Goal: Information Seeking & Learning: Learn about a topic

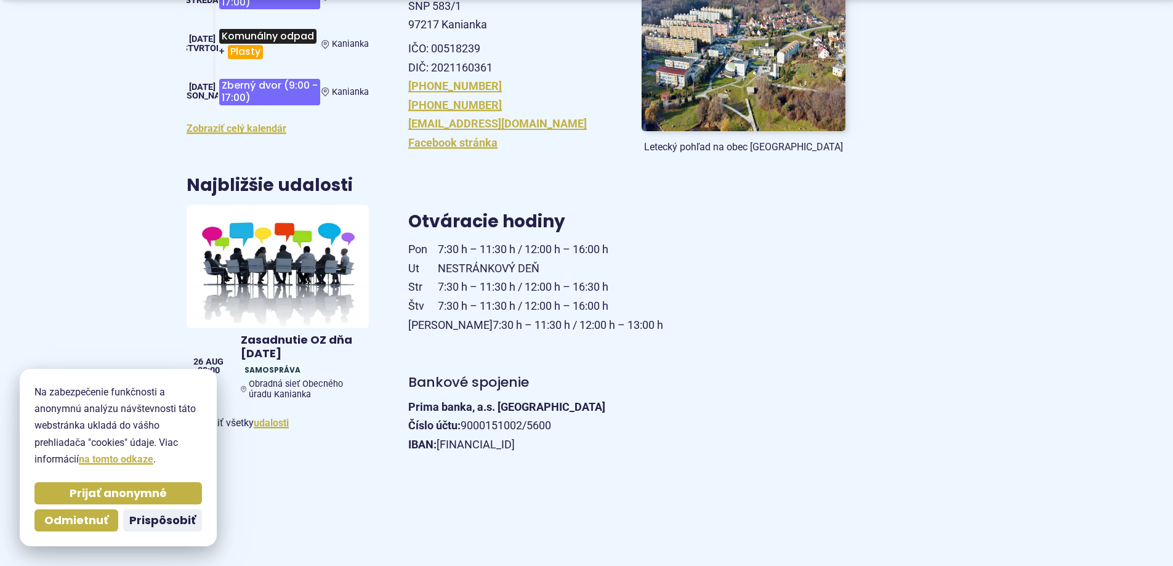
scroll to position [406, 0]
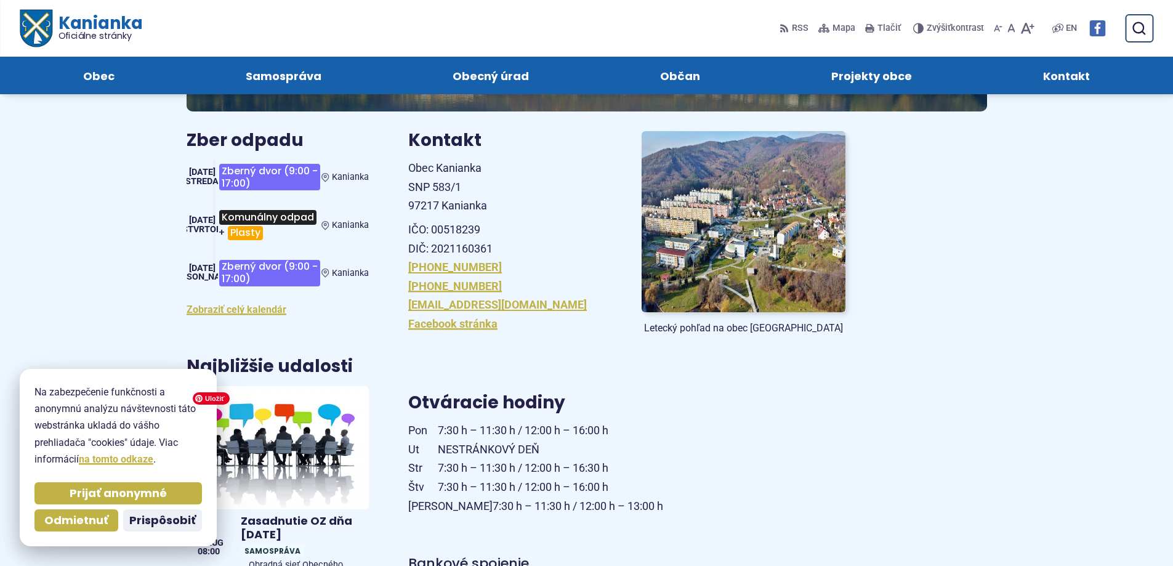
scroll to position [0, 0]
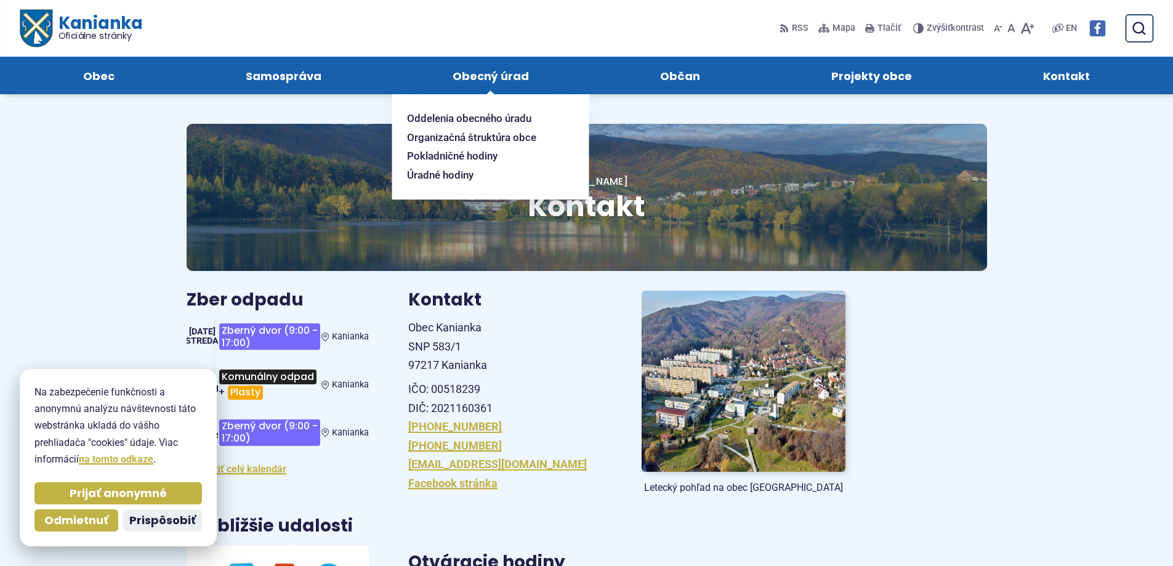
click at [509, 80] on span "Obecný úrad" at bounding box center [491, 76] width 76 height 38
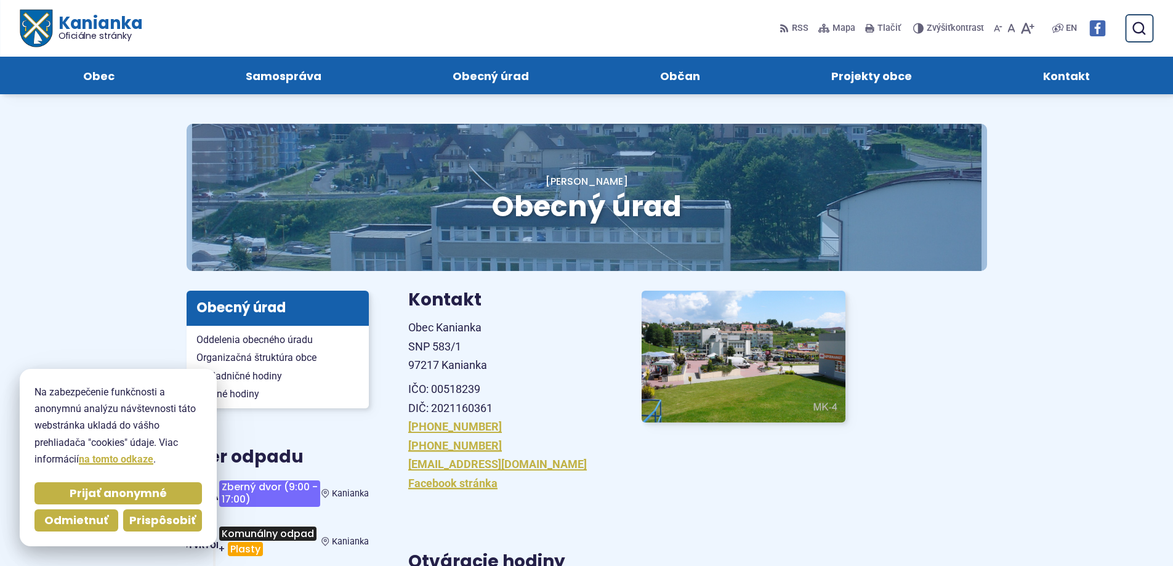
click at [149, 522] on span "Prispôsobiť" at bounding box center [162, 521] width 67 height 14
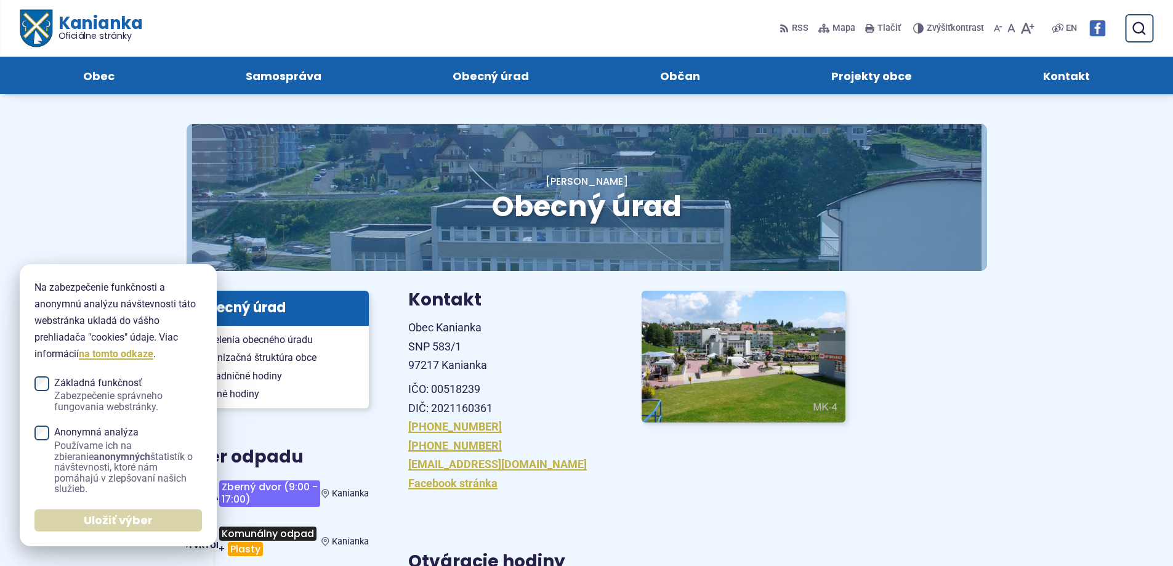
click at [112, 520] on span "Uložiť výber" at bounding box center [118, 521] width 69 height 14
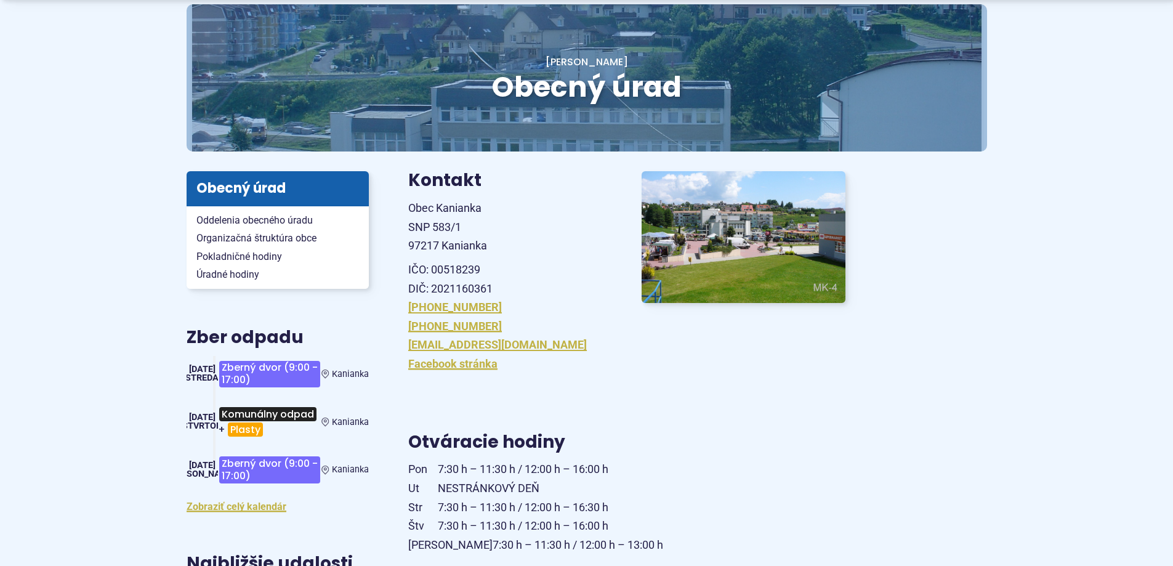
scroll to position [123, 0]
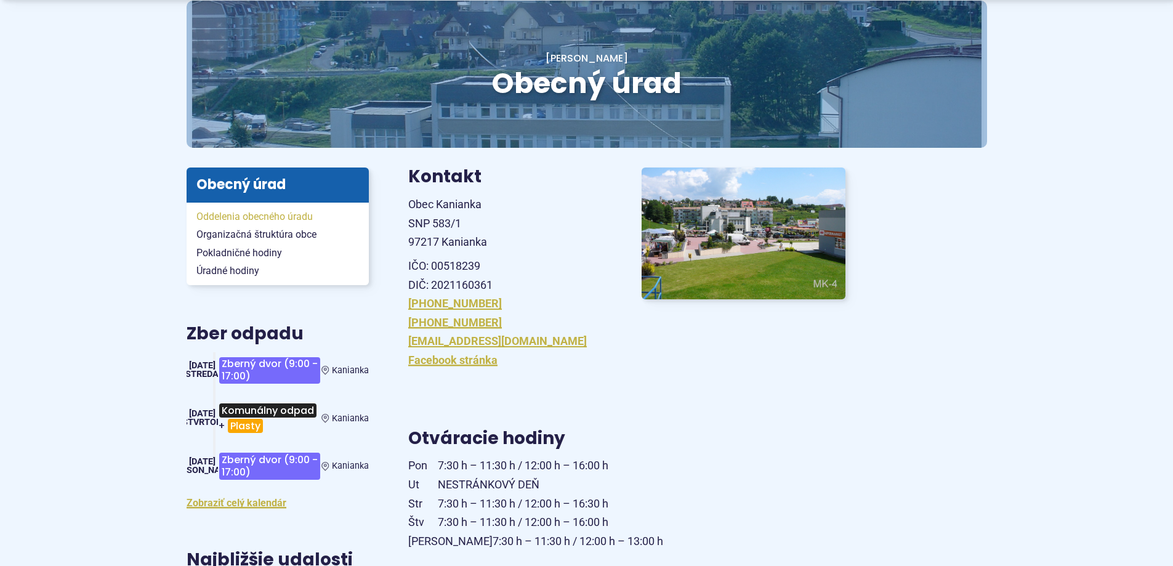
click at [241, 219] on span "Oddelenia obecného úradu" at bounding box center [277, 217] width 163 height 18
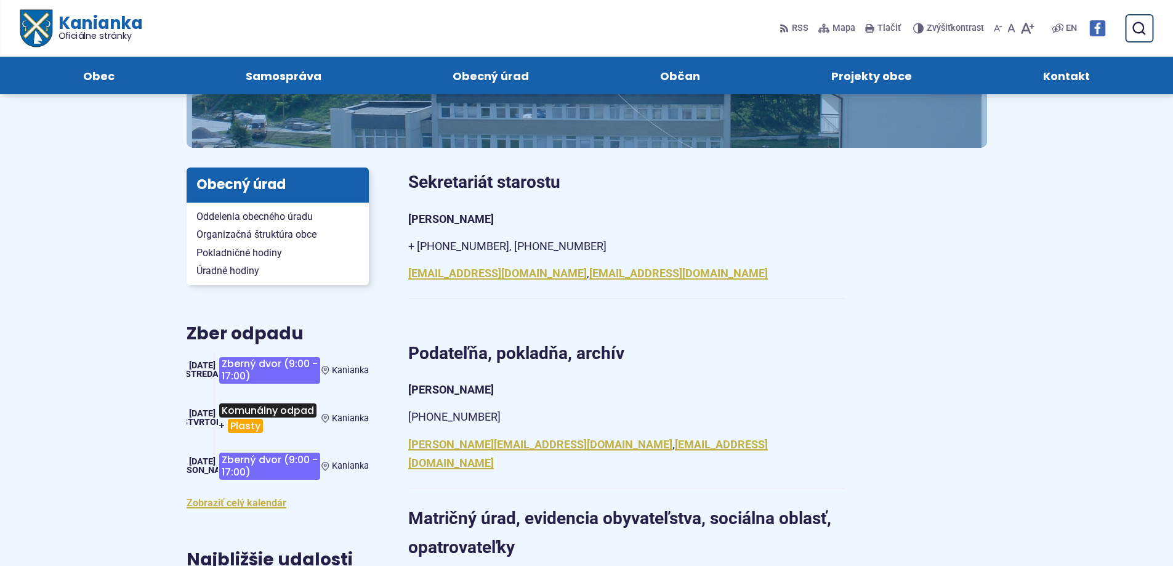
scroll to position [62, 0]
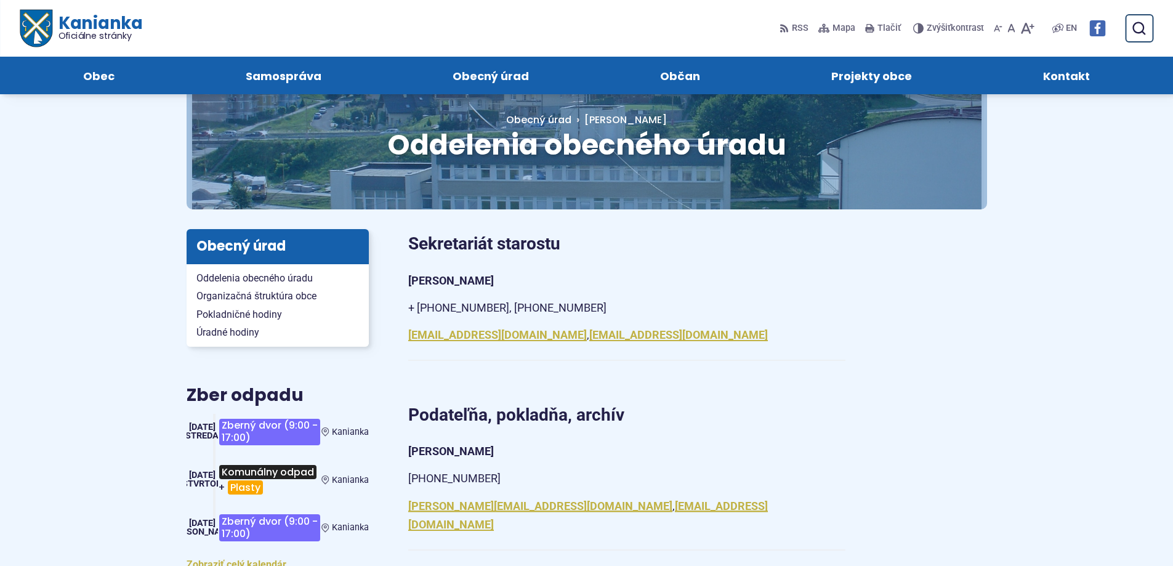
click at [235, 294] on span "Organizačná štruktúra obce" at bounding box center [277, 296] width 163 height 18
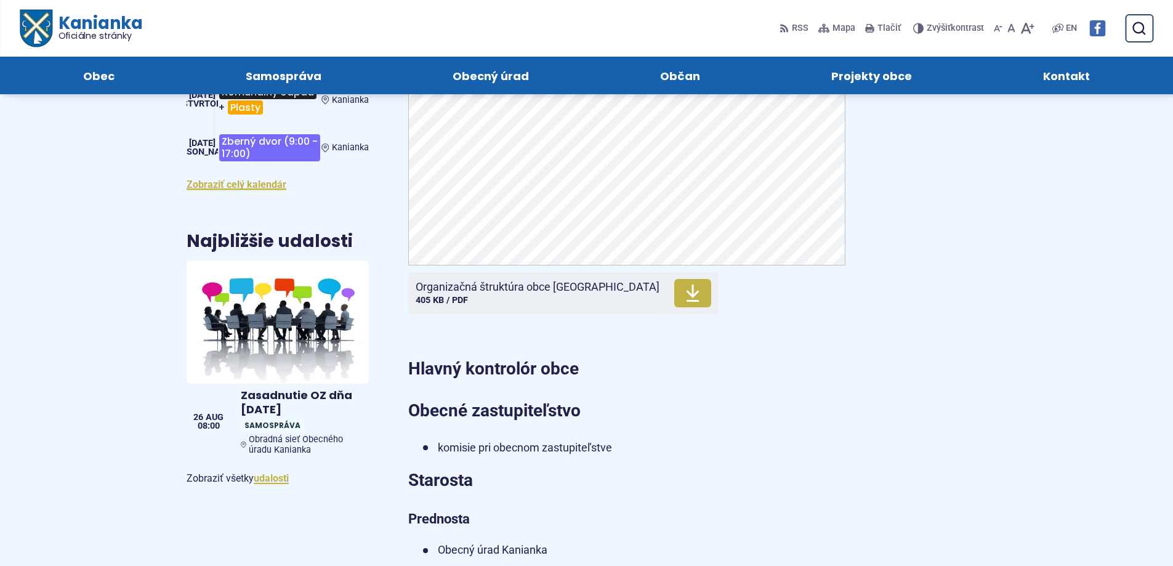
scroll to position [369, 0]
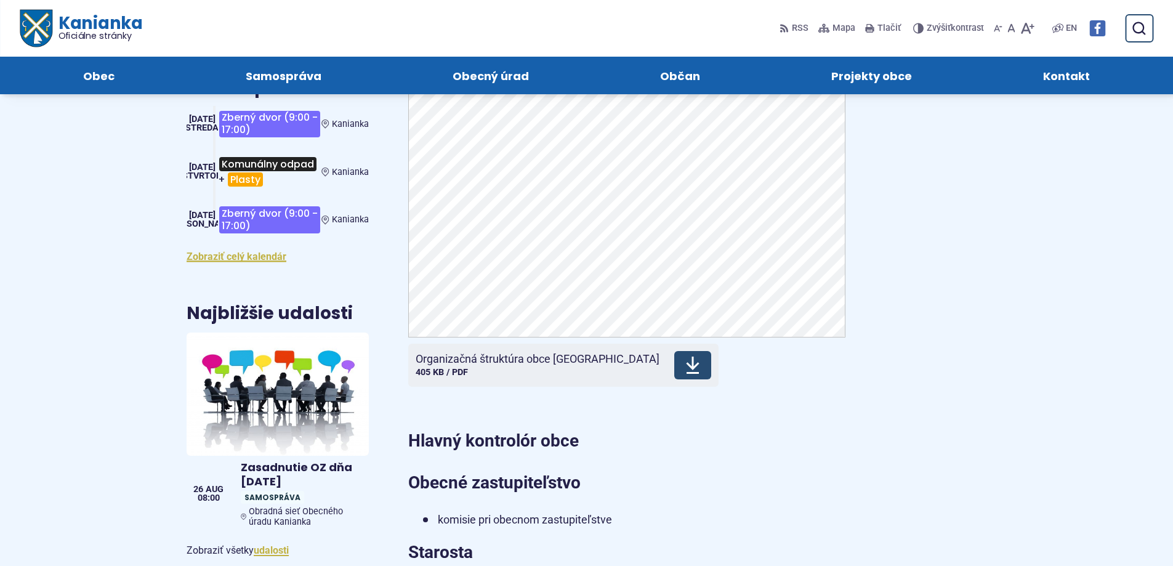
click at [685, 355] on icon at bounding box center [692, 365] width 15 height 20
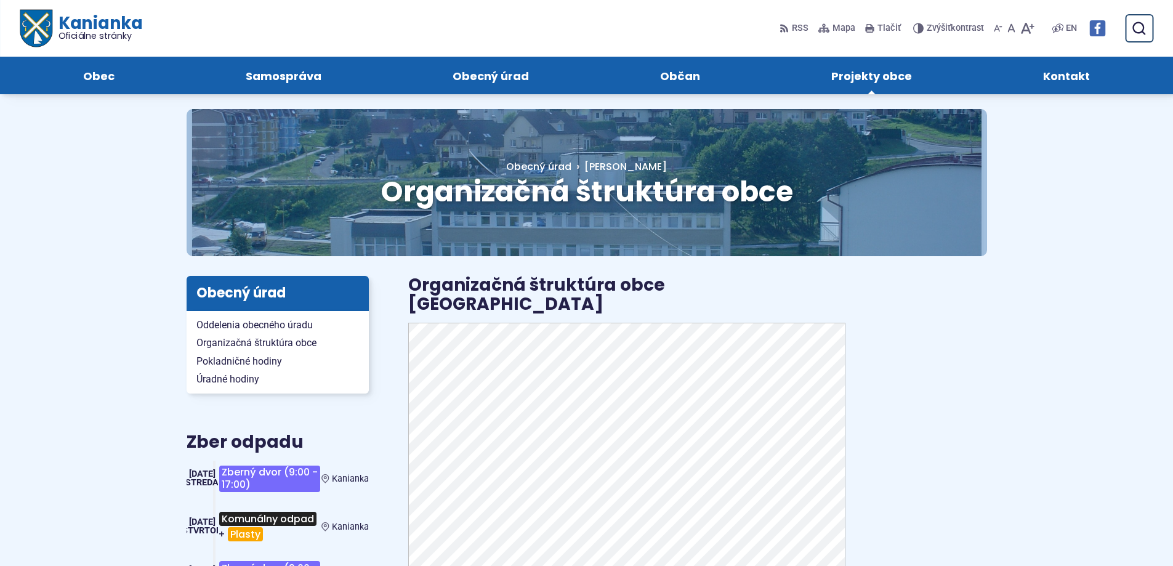
scroll to position [0, 0]
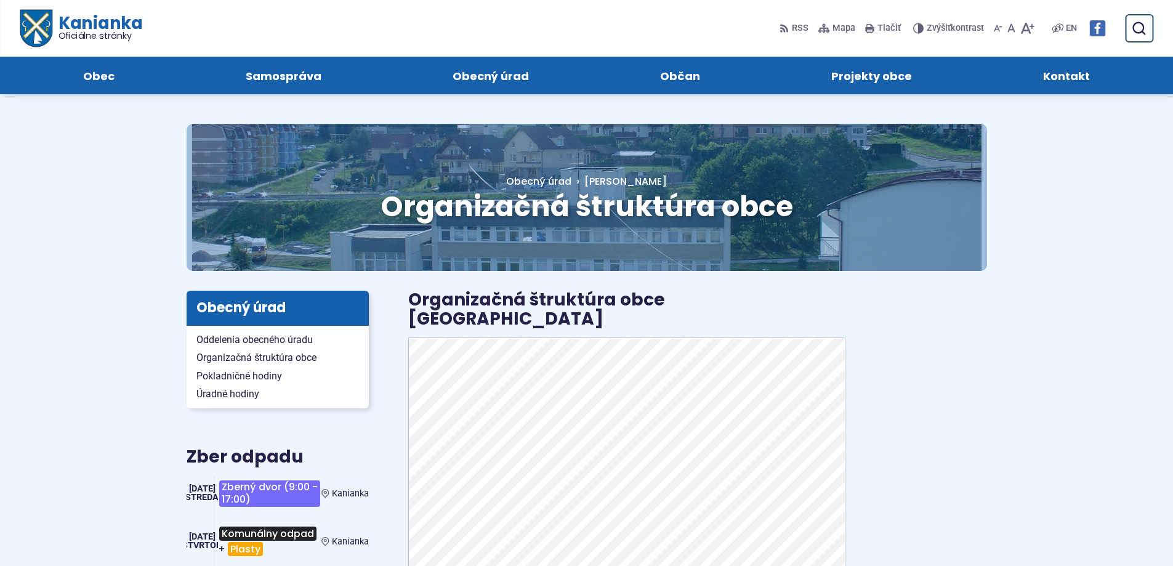
click at [1067, 75] on span "Kontakt" at bounding box center [1066, 76] width 47 height 38
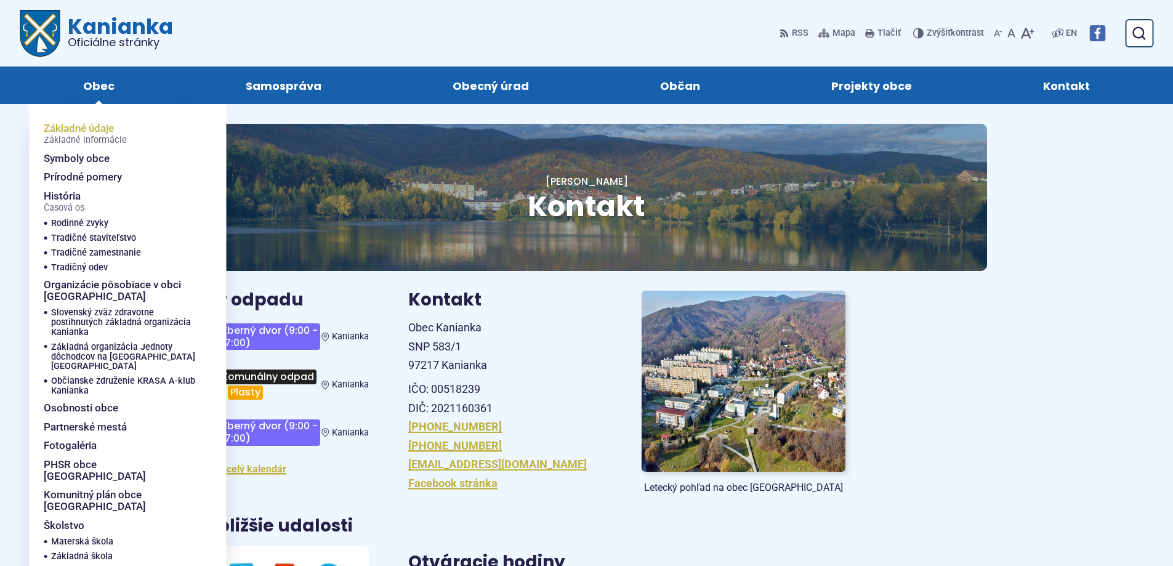
click at [83, 126] on span "Základné údaje Základné informácie" at bounding box center [85, 134] width 83 height 30
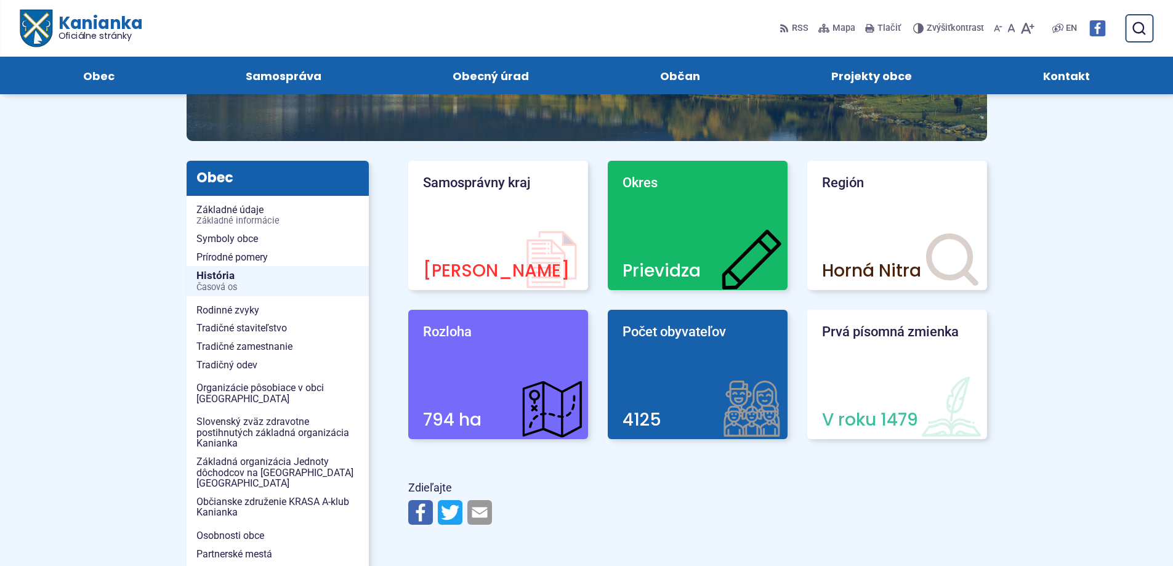
scroll to position [123, 0]
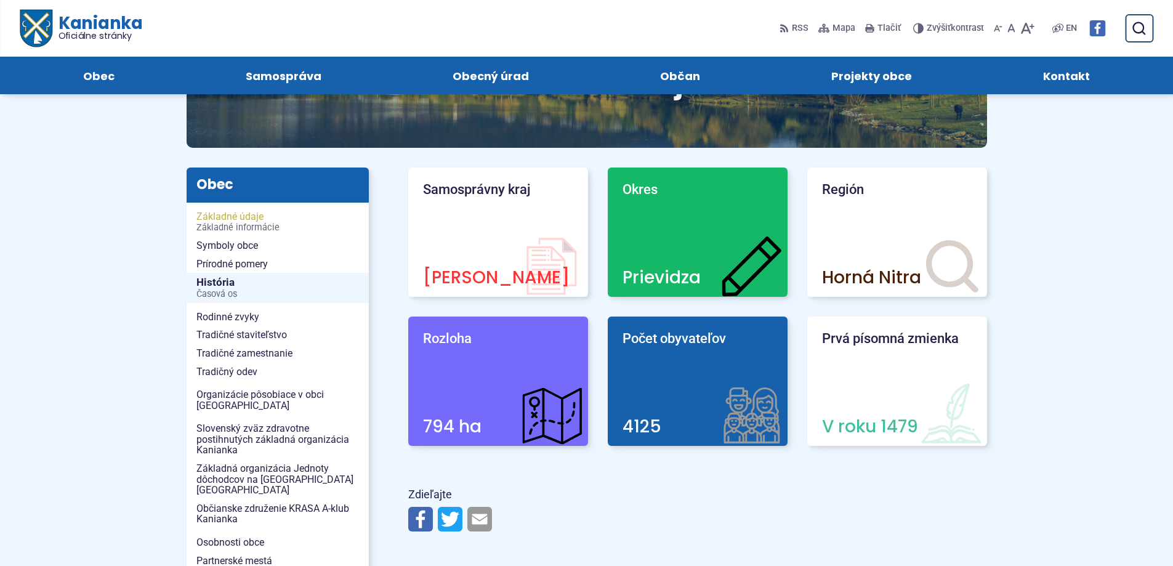
click at [219, 219] on span "Základné údaje Základné informácie" at bounding box center [277, 222] width 163 height 29
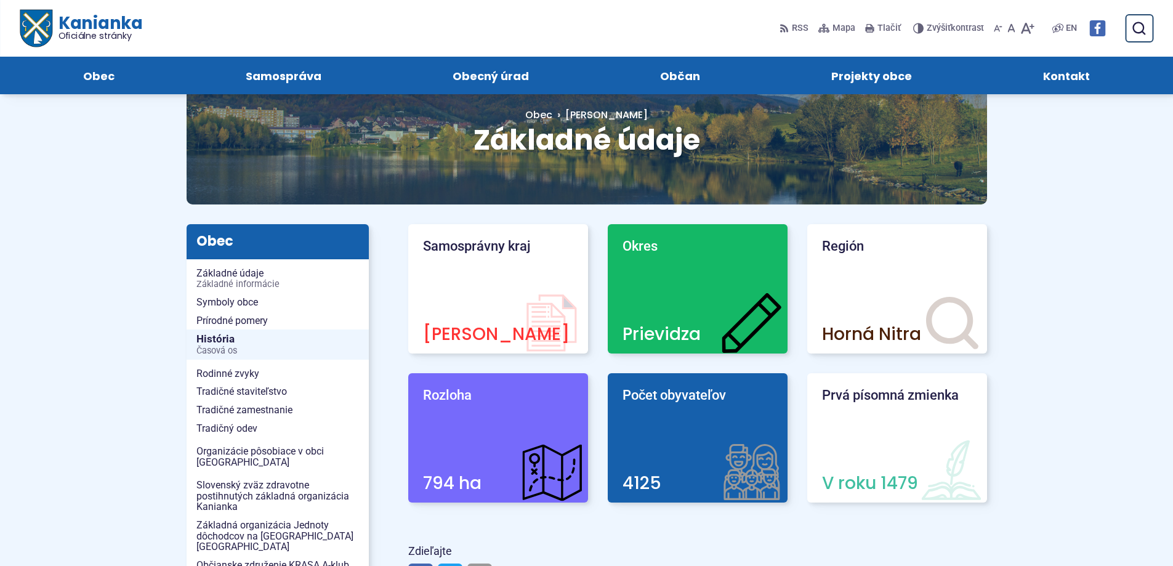
scroll to position [62, 0]
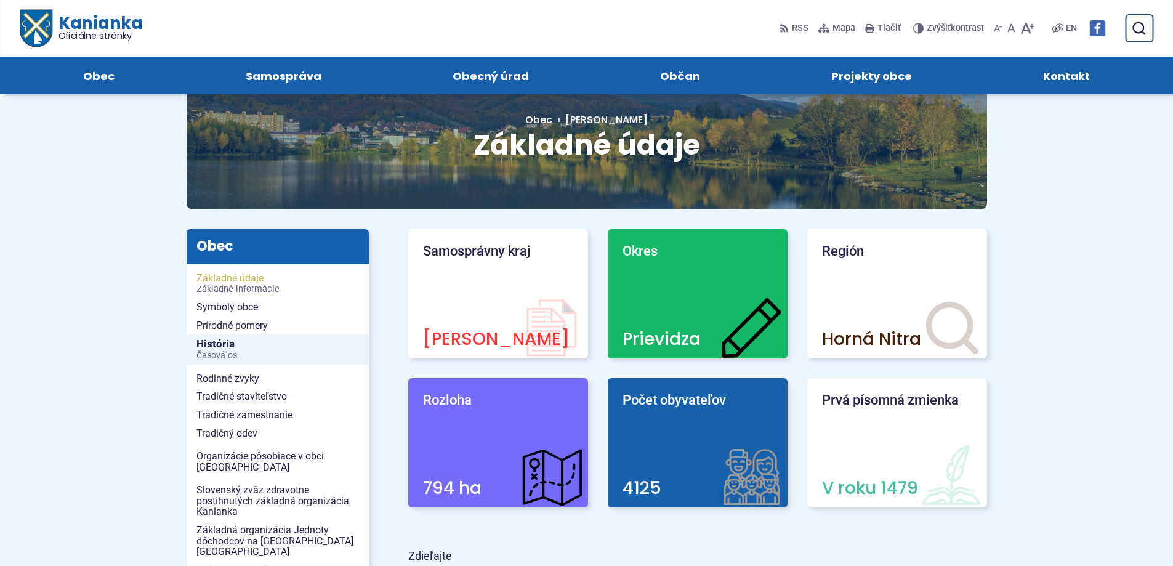
click at [225, 284] on span "Základné informácie" at bounding box center [277, 289] width 163 height 10
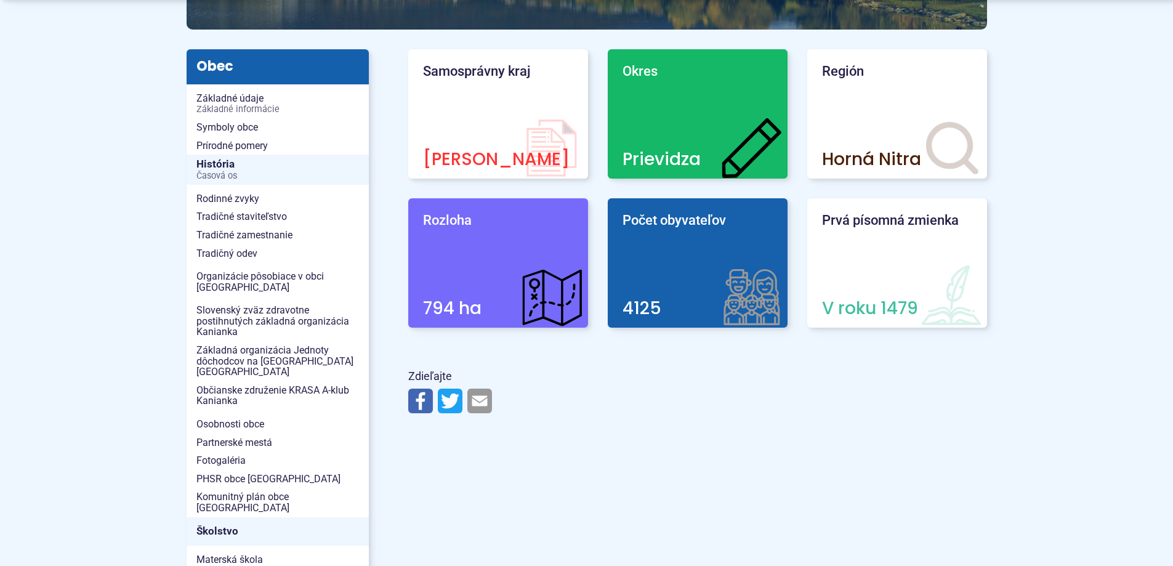
scroll to position [246, 0]
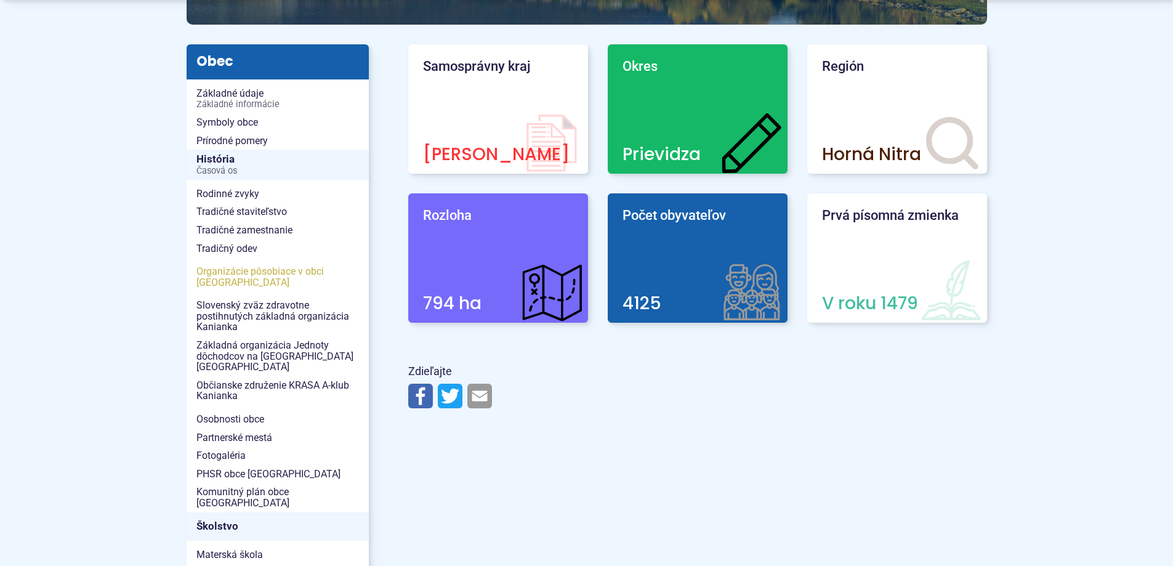
click at [235, 275] on span "Organizácie pôsobiace v obci [GEOGRAPHIC_DATA]" at bounding box center [277, 276] width 163 height 29
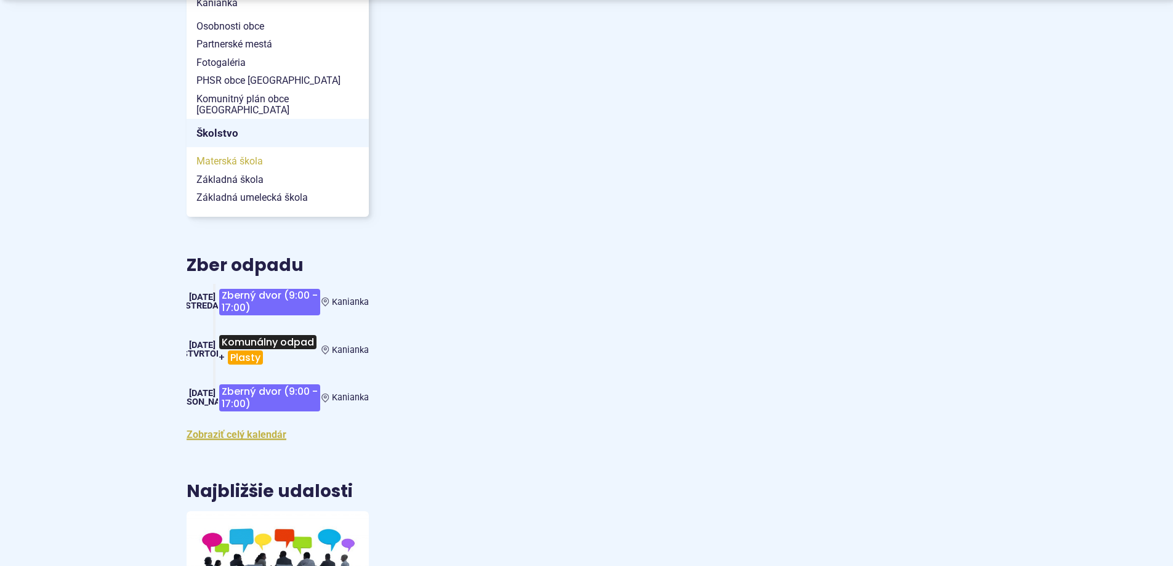
scroll to position [800, 0]
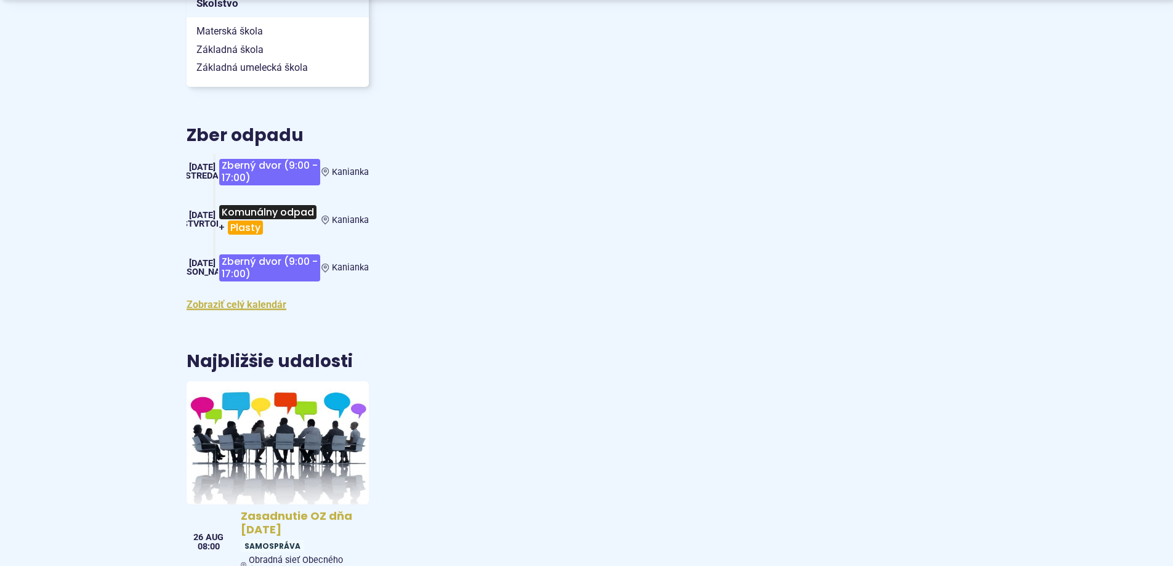
click at [283, 509] on h4 "Zasadnutie OZ dňa [DATE]" at bounding box center [302, 523] width 123 height 28
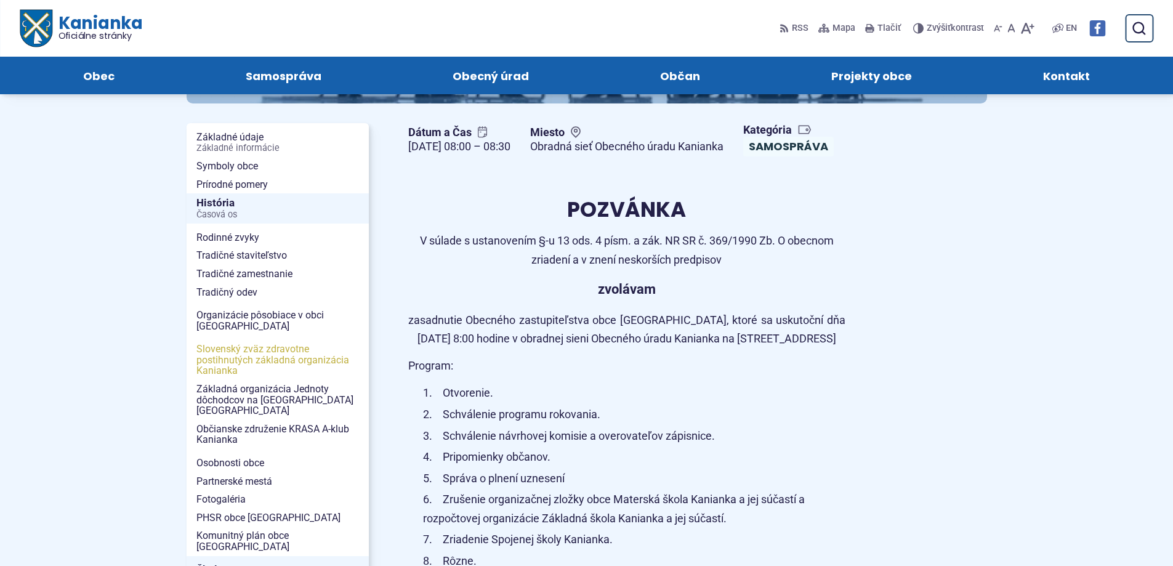
scroll to position [123, 0]
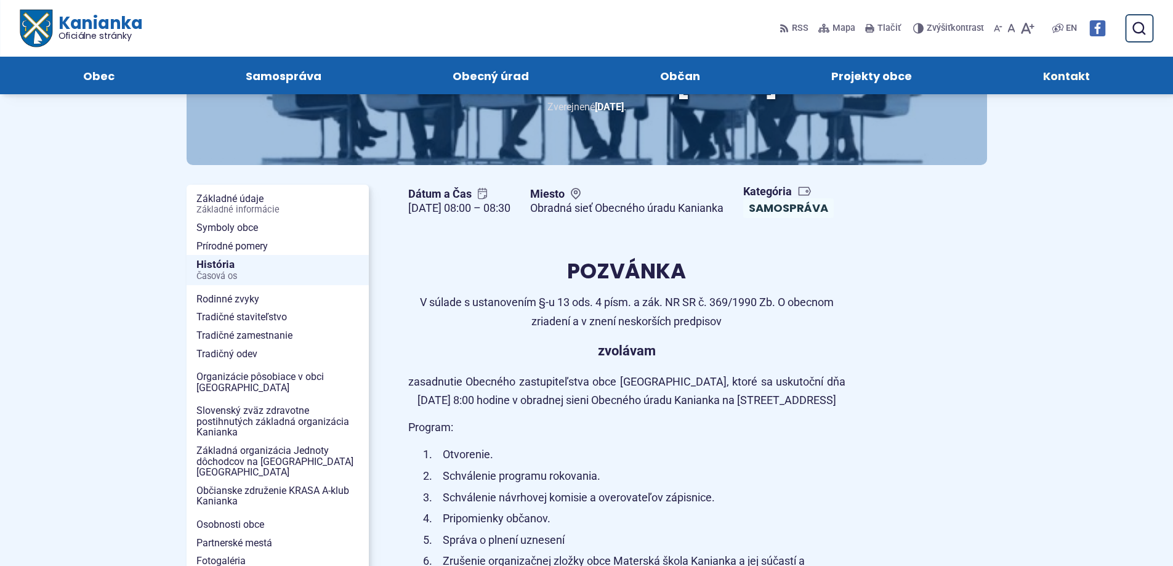
click at [1063, 75] on span "Kontakt" at bounding box center [1066, 76] width 47 height 38
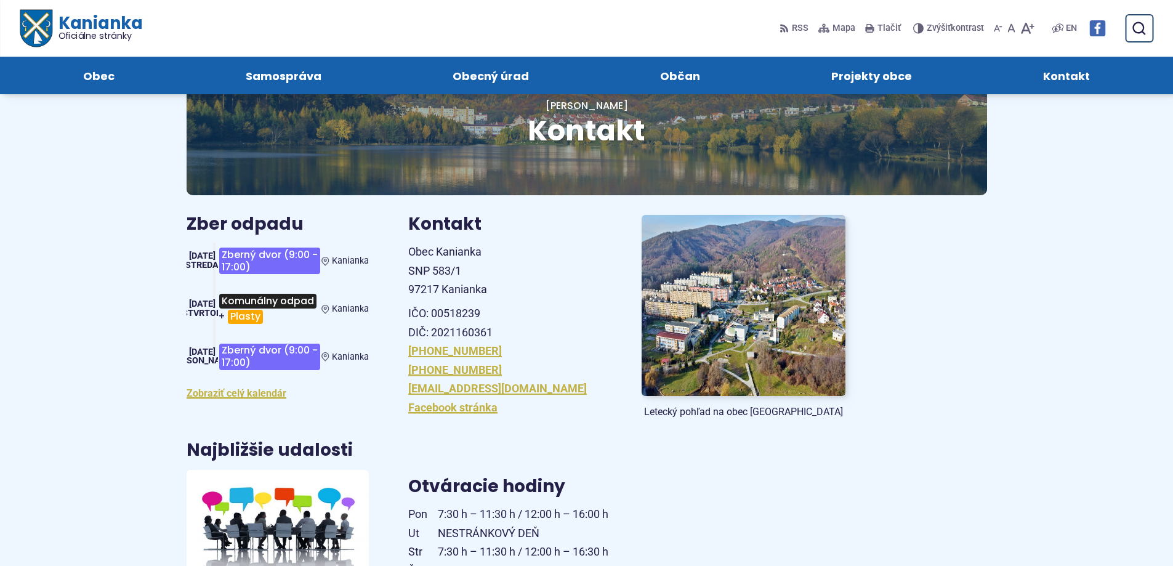
scroll to position [36, 0]
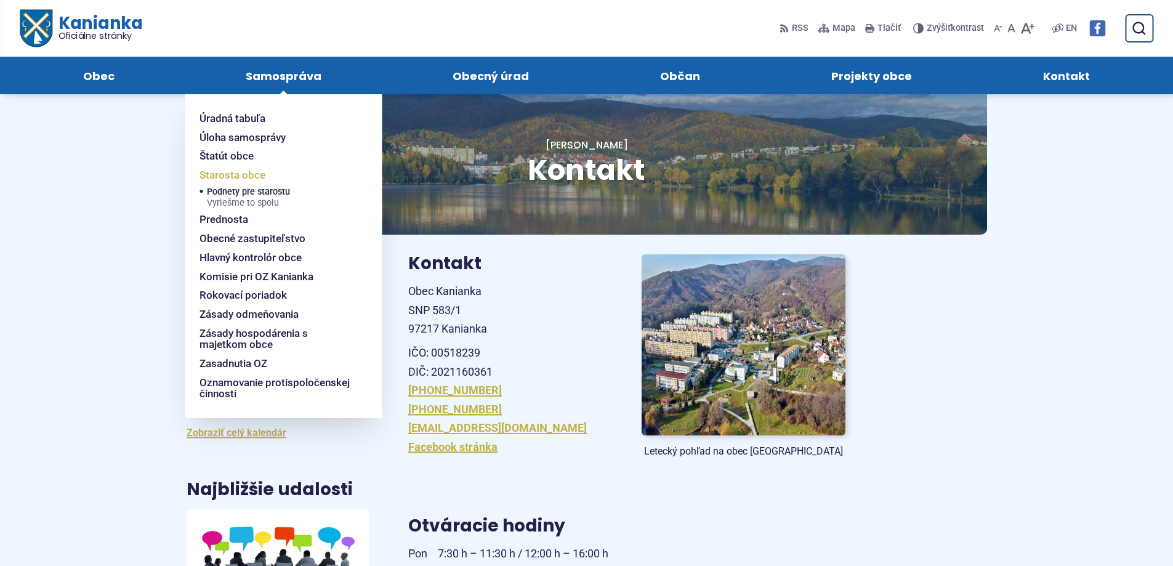
click at [239, 171] on span "Starosta obce" at bounding box center [233, 175] width 66 height 19
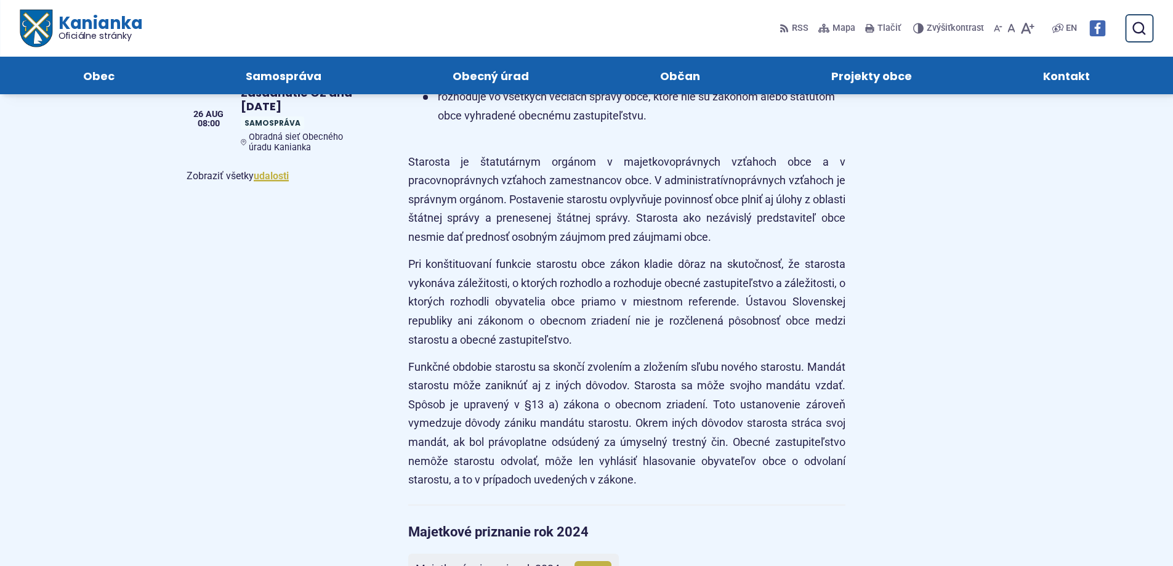
scroll to position [800, 0]
